Goal: Check status: Check status

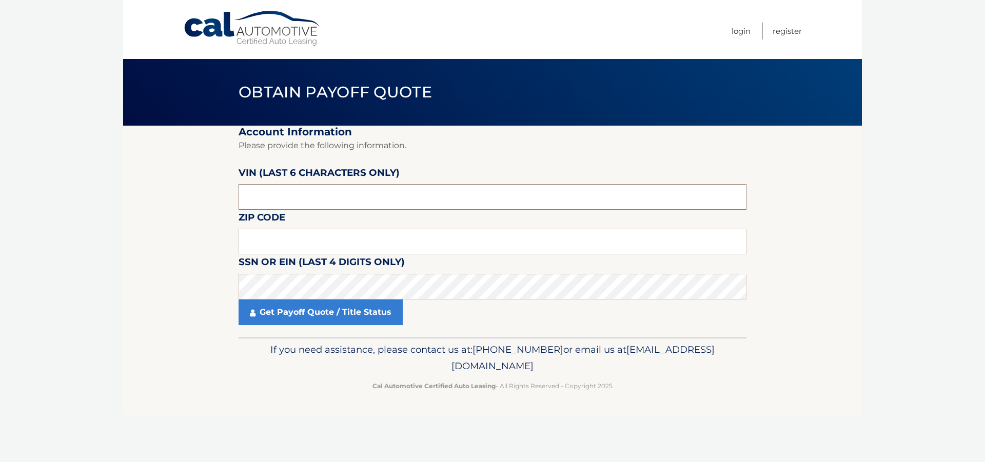
click at [296, 203] on input "text" at bounding box center [492, 197] width 508 height 26
click at [296, 202] on input "text" at bounding box center [492, 197] width 508 height 26
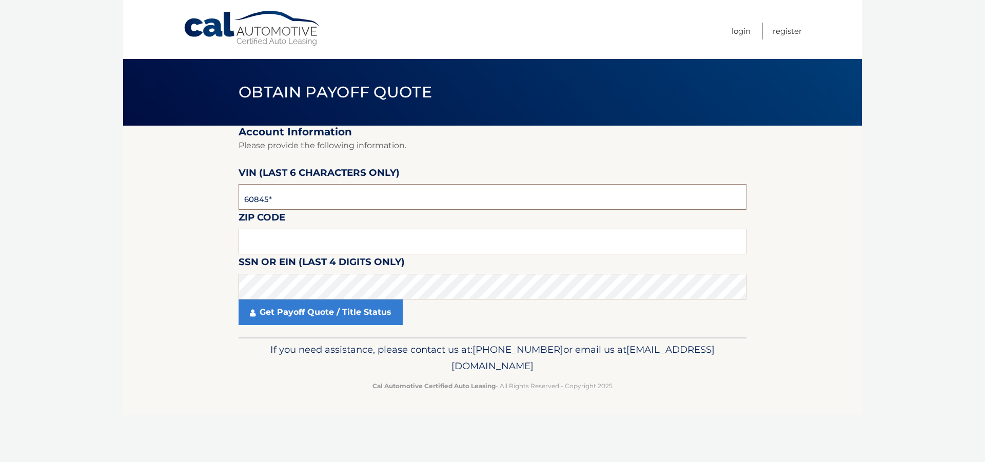
type input "608453"
click at [349, 245] on input "text" at bounding box center [492, 242] width 508 height 26
type input "10461"
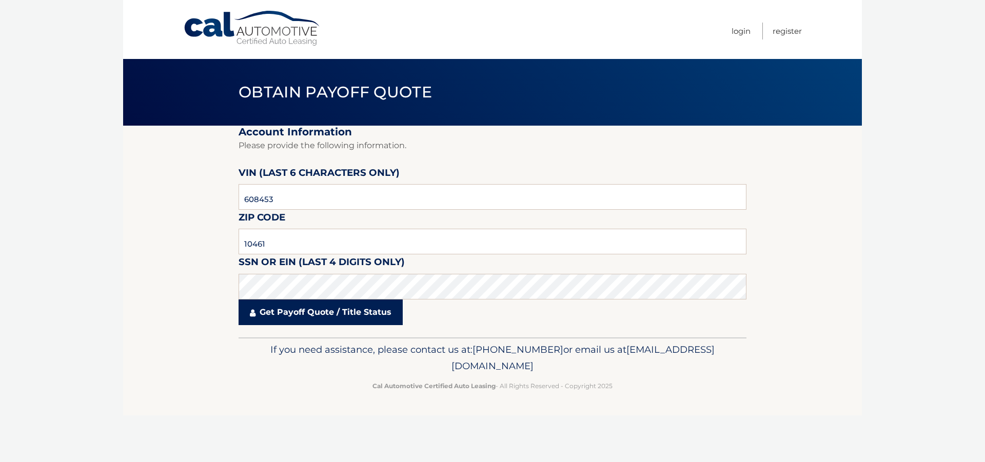
click at [322, 318] on link "Get Payoff Quote / Title Status" at bounding box center [320, 312] width 164 height 26
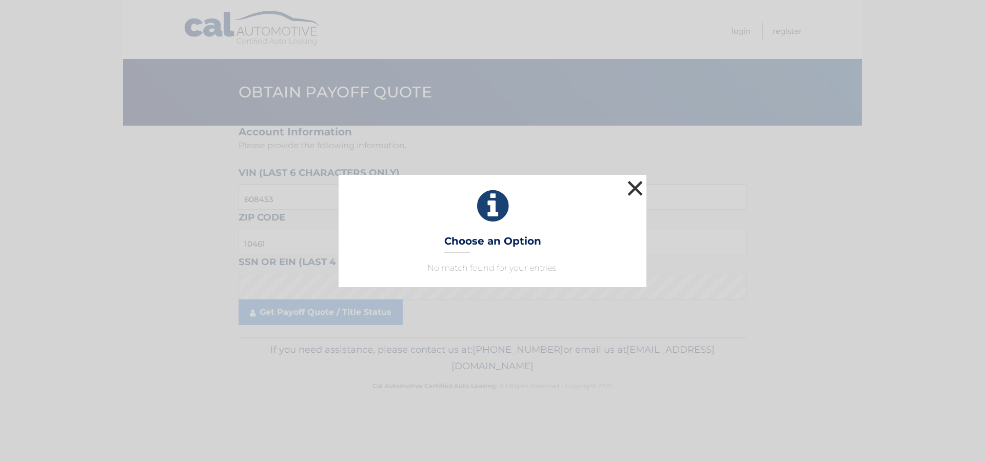
click at [632, 189] on button "×" at bounding box center [635, 188] width 21 height 21
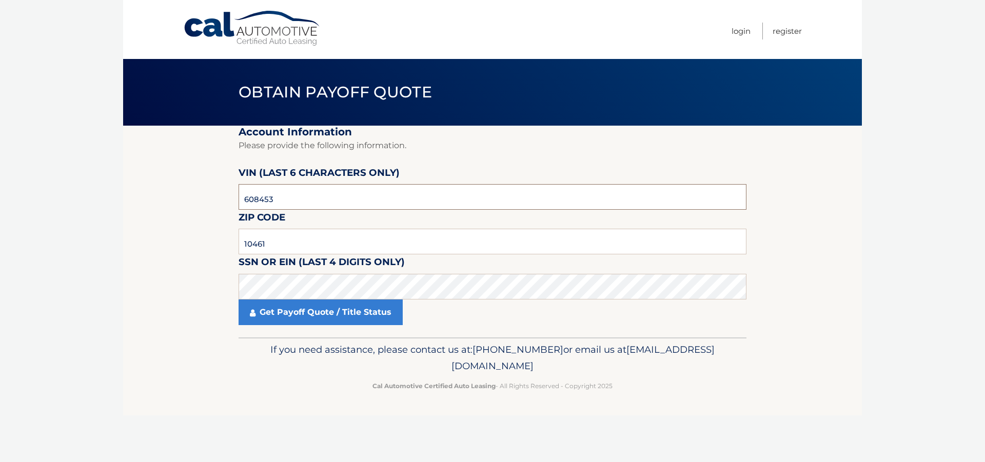
click at [299, 204] on input "608453" at bounding box center [492, 197] width 508 height 26
type input "233510"
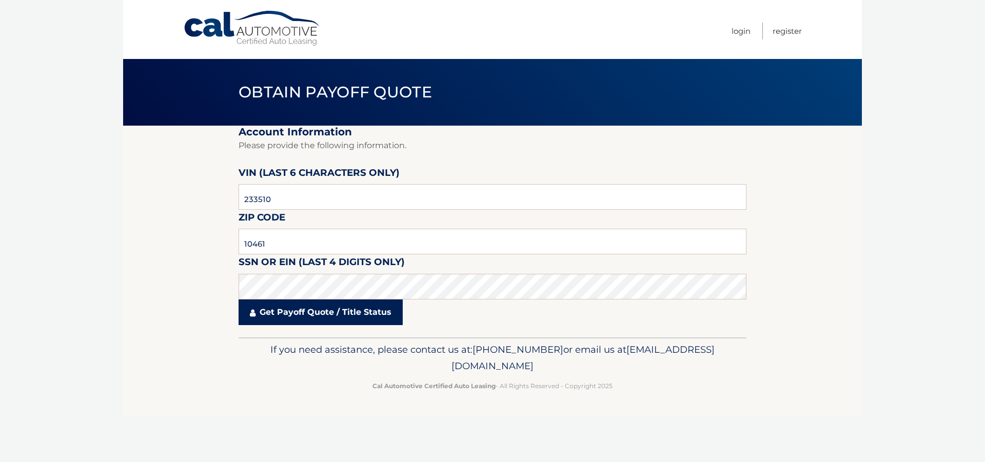
click at [300, 317] on link "Get Payoff Quote / Title Status" at bounding box center [320, 312] width 164 height 26
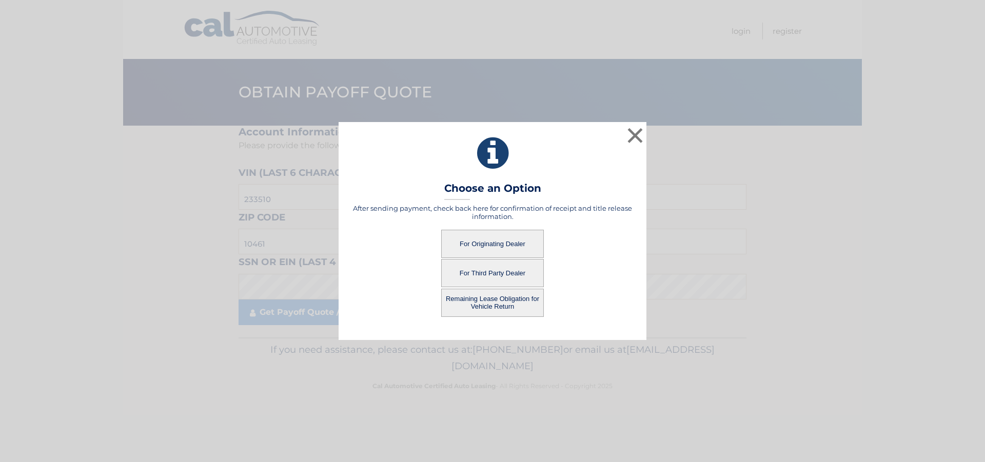
click at [493, 276] on button "For Third Party Dealer" at bounding box center [492, 273] width 103 height 28
click at [483, 269] on button "For Third Party Dealer" at bounding box center [492, 273] width 103 height 28
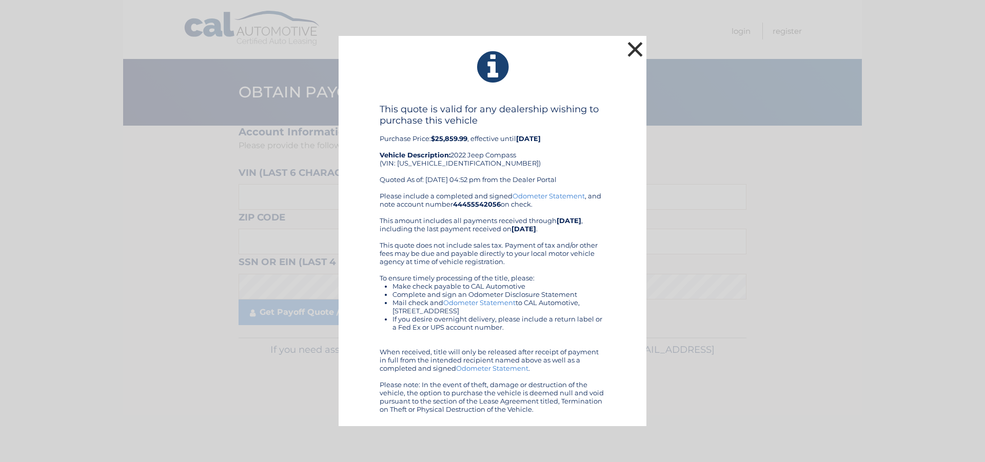
click at [635, 46] on button "×" at bounding box center [635, 49] width 21 height 21
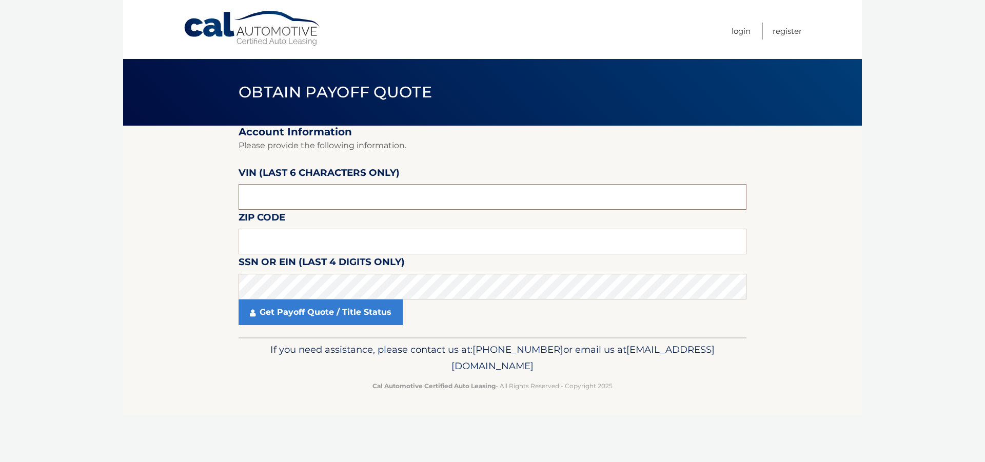
click at [317, 199] on input "text" at bounding box center [492, 197] width 508 height 26
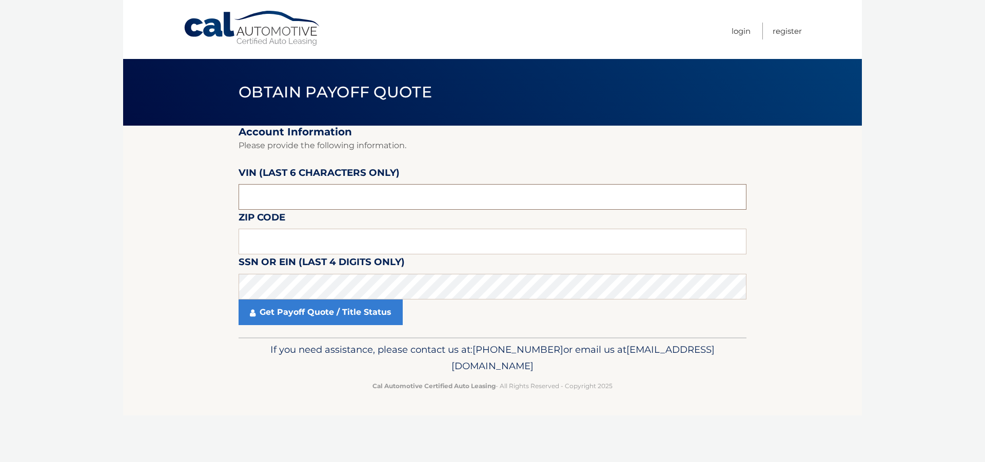
click at [317, 196] on input "text" at bounding box center [492, 197] width 508 height 26
type input "10461*"
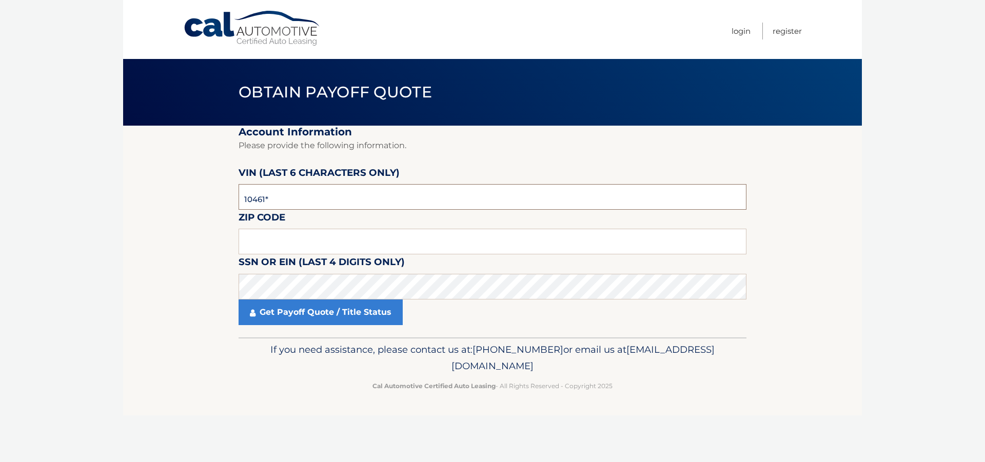
drag, startPoint x: 293, startPoint y: 196, endPoint x: 193, endPoint y: 187, distance: 100.9
click at [193, 187] on section "Account Information Please provide the following information. VIN (last 6 chara…" at bounding box center [492, 232] width 738 height 212
click at [356, 238] on input "text" at bounding box center [492, 242] width 508 height 26
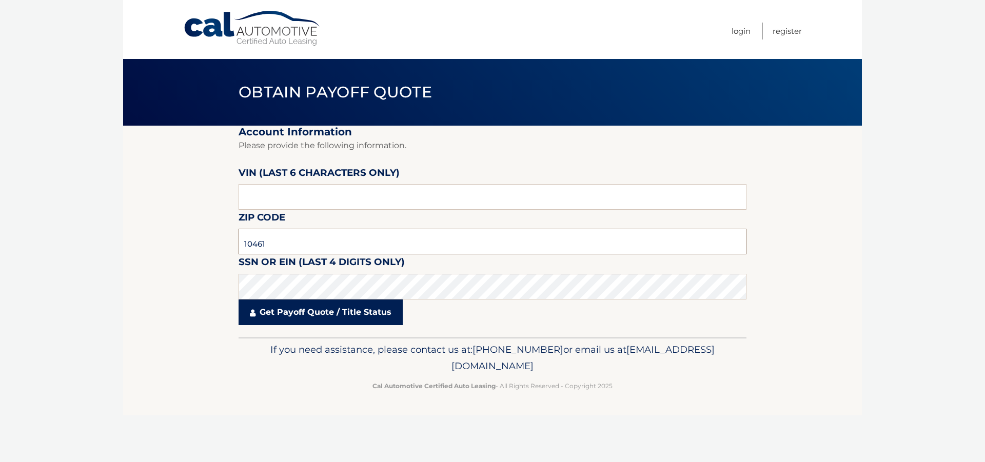
type input "10461"
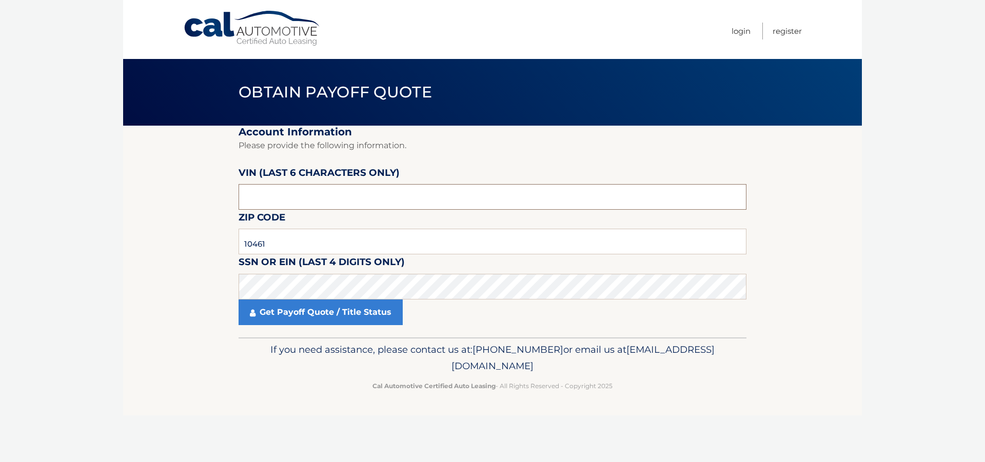
click at [305, 200] on input "text" at bounding box center [492, 197] width 508 height 26
type input "233510"
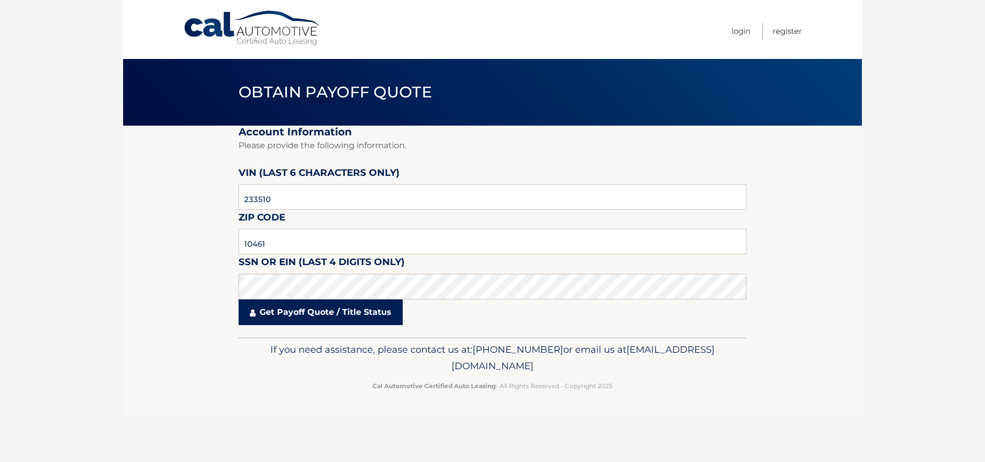
click at [345, 312] on link "Get Payoff Quote / Title Status" at bounding box center [320, 312] width 164 height 26
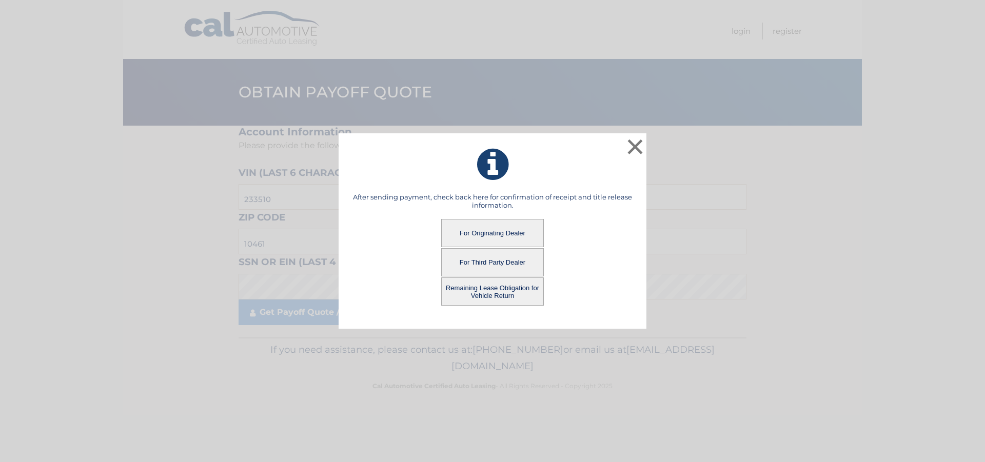
click at [498, 232] on button "For Originating Dealer" at bounding box center [492, 233] width 103 height 28
click at [490, 235] on button "For Originating Dealer" at bounding box center [492, 233] width 103 height 28
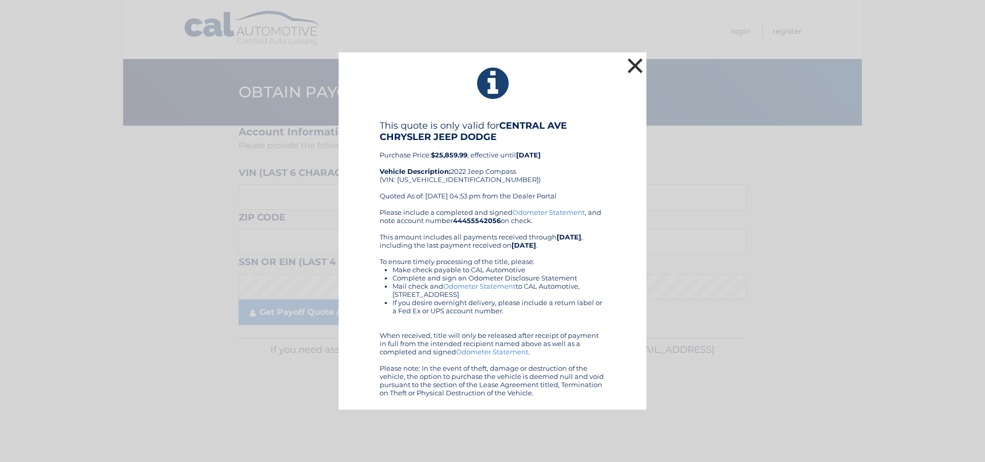
click at [632, 69] on button "×" at bounding box center [635, 65] width 21 height 21
